Goal: Obtain resource: Download file/media

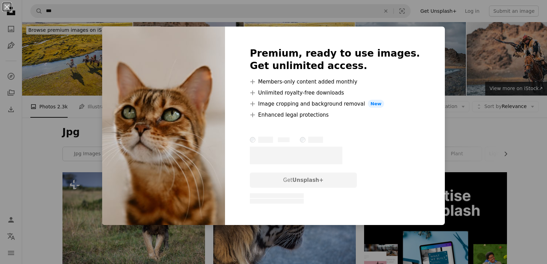
scroll to position [448, 0]
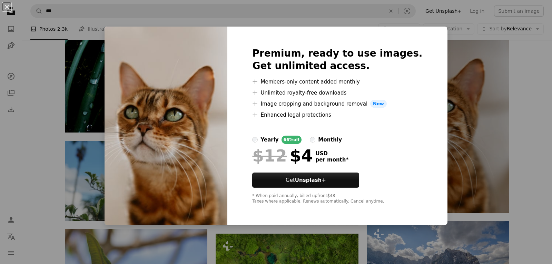
click at [449, 132] on div "An X shape Premium, ready to use images. Get unlimited access. A plus sign Memb…" at bounding box center [276, 132] width 552 height 264
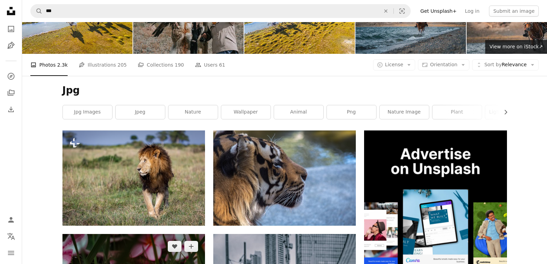
scroll to position [103, 0]
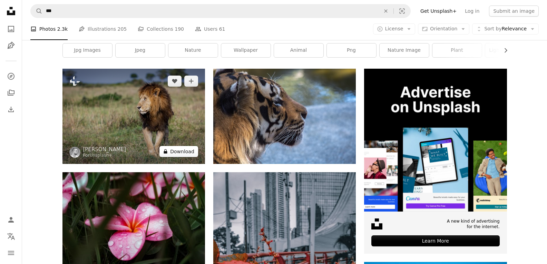
click at [183, 148] on button "A lock Download" at bounding box center [178, 151] width 39 height 11
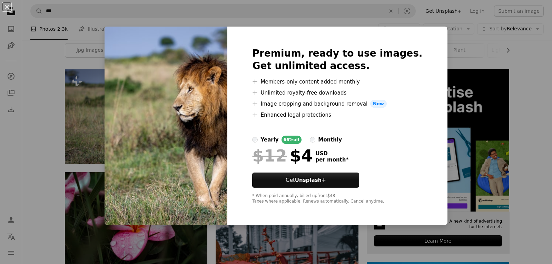
drag, startPoint x: 488, startPoint y: 129, endPoint x: 416, endPoint y: 131, distance: 72.1
click at [485, 129] on div "An X shape Premium, ready to use images. Get unlimited access. A plus sign Memb…" at bounding box center [276, 132] width 552 height 264
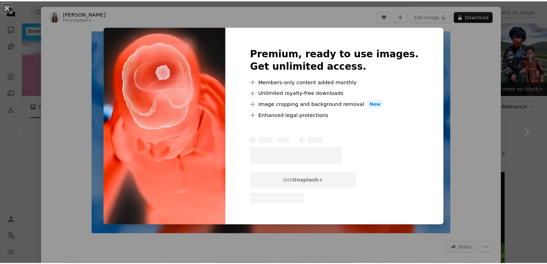
scroll to position [103, 0]
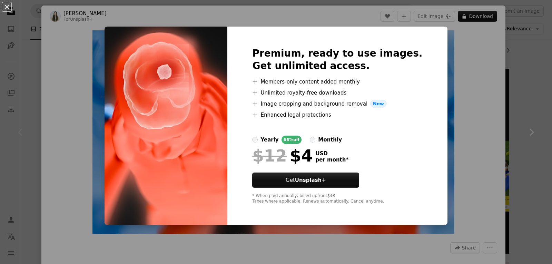
click at [508, 82] on div "An X shape Premium, ready to use images. Get unlimited access. A plus sign Memb…" at bounding box center [276, 132] width 552 height 264
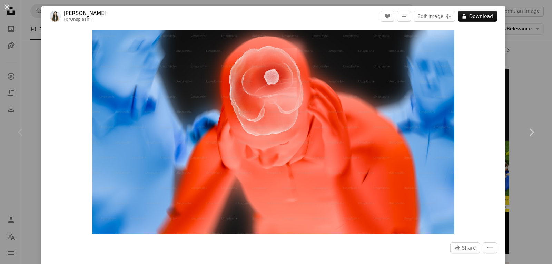
click at [42, 13] on header "Zyanya Citlalli For Unsplash+ A heart A plus sign Edit image Plus sign for Unsp…" at bounding box center [273, 16] width 464 height 21
click at [8, 3] on button "An X shape" at bounding box center [7, 7] width 8 height 8
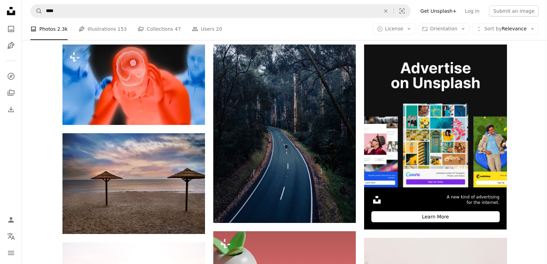
scroll to position [138, 0]
